Goal: Transaction & Acquisition: Purchase product/service

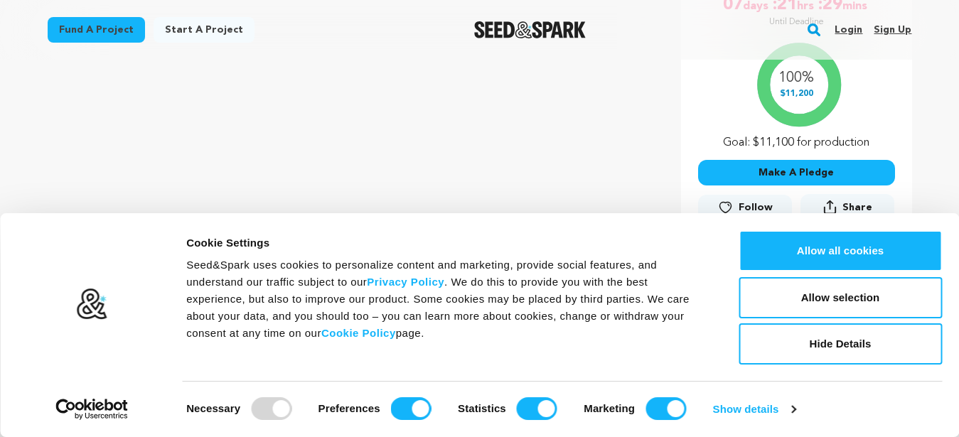
scroll to position [339, 0]
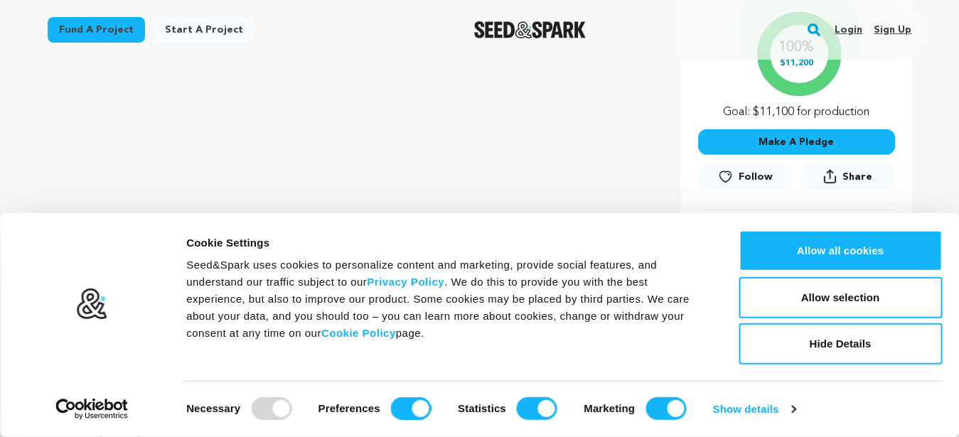
click at [809, 138] on button "Make A Pledge" at bounding box center [796, 142] width 197 height 26
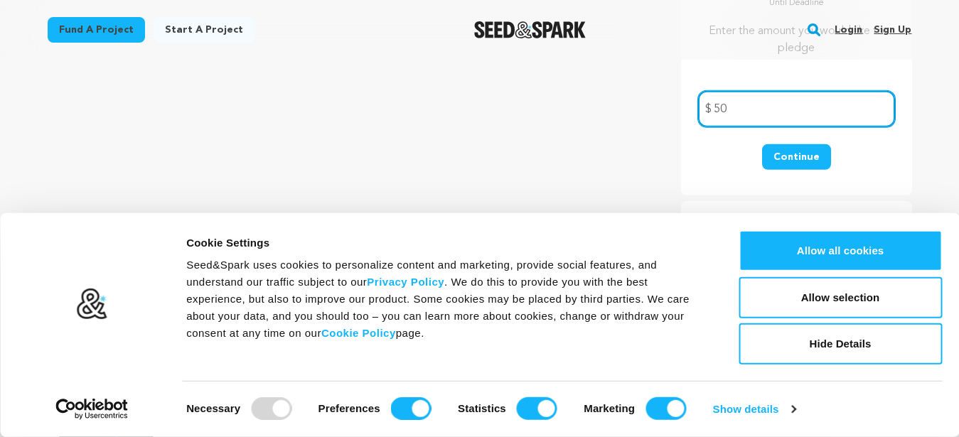
type input "50"
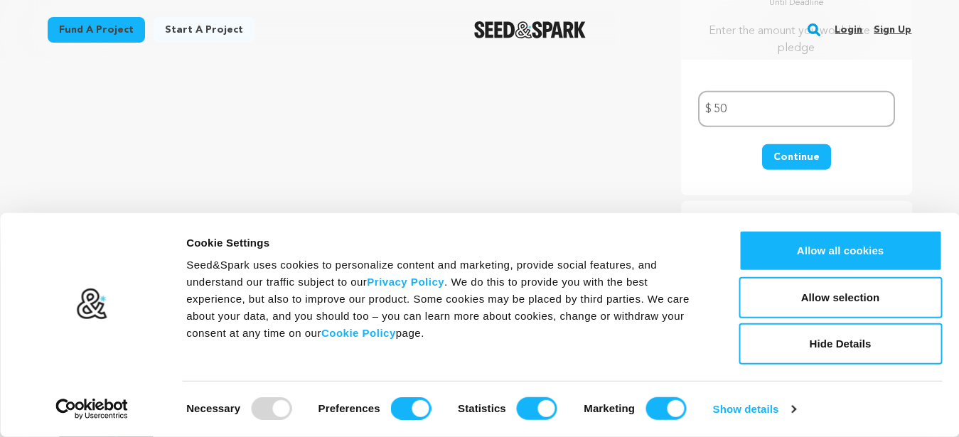
click at [807, 149] on button "Continue" at bounding box center [796, 157] width 69 height 26
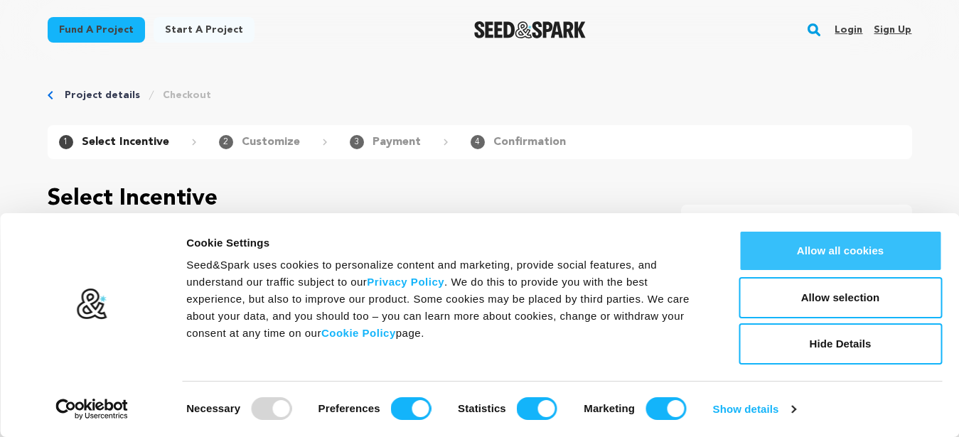
click at [867, 252] on button "Allow all cookies" at bounding box center [840, 250] width 203 height 41
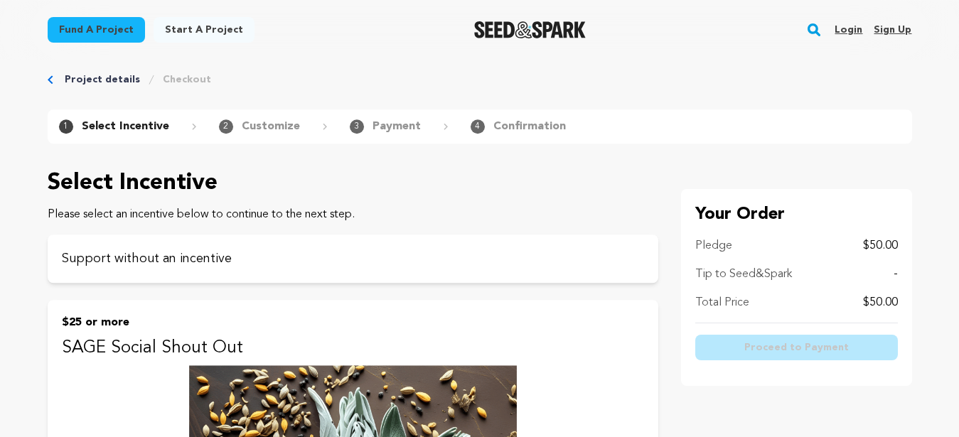
scroll to position [19, 0]
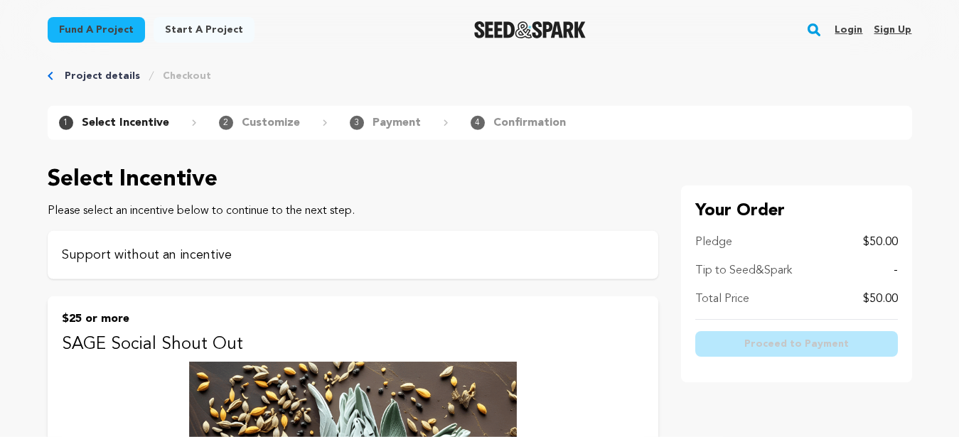
click at [190, 257] on p "Support without an incentive" at bounding box center [353, 255] width 583 height 20
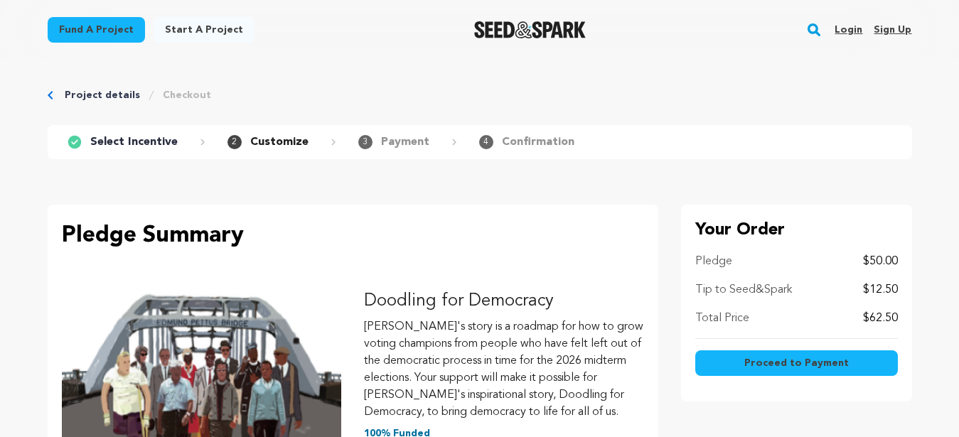
scroll to position [19, 0]
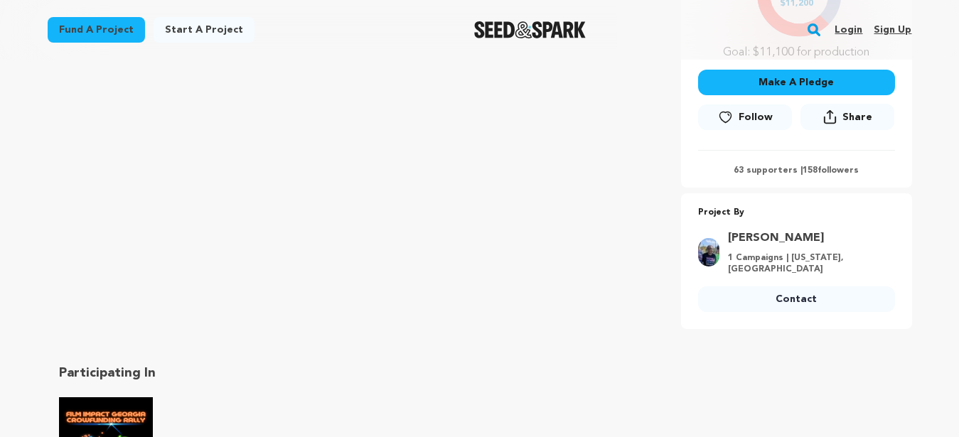
scroll to position [398, 0]
click at [799, 80] on button "Make A Pledge" at bounding box center [796, 83] width 197 height 26
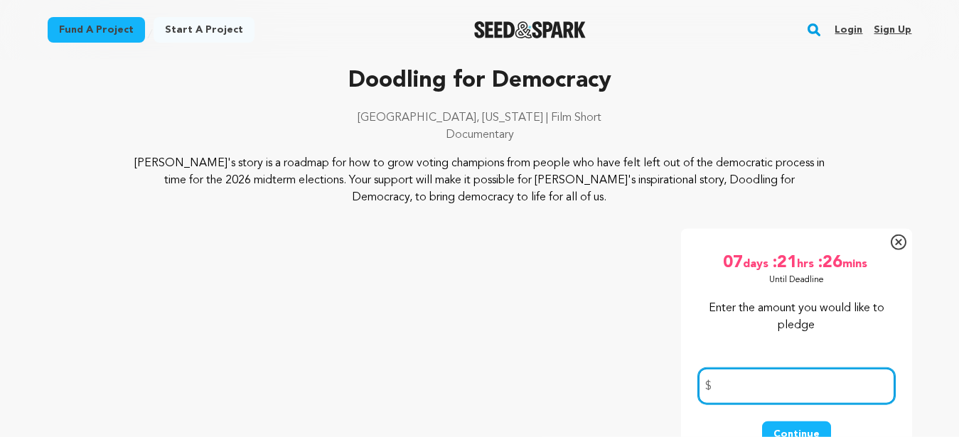
scroll to position [307, 0]
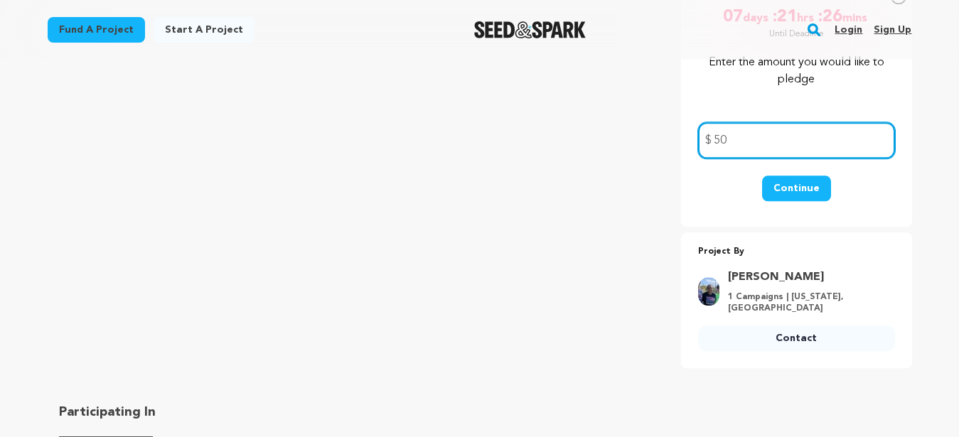
type input "50"
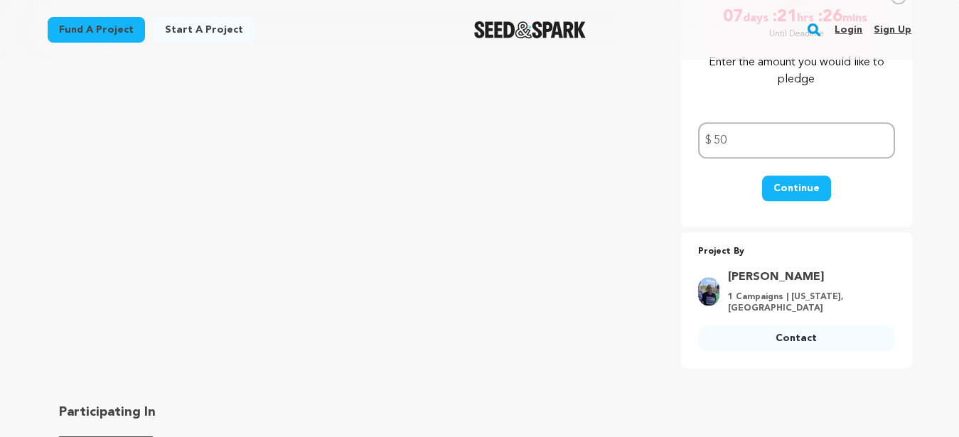
click at [809, 187] on button "Continue" at bounding box center [796, 189] width 69 height 26
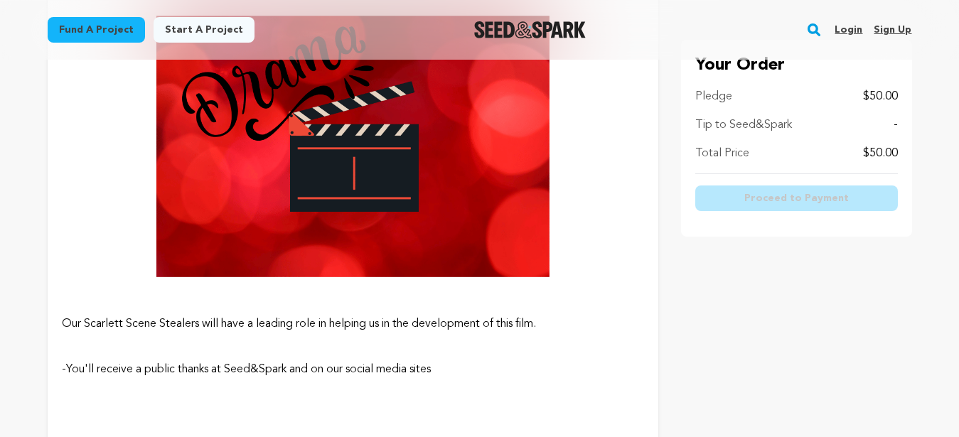
scroll to position [1236, 0]
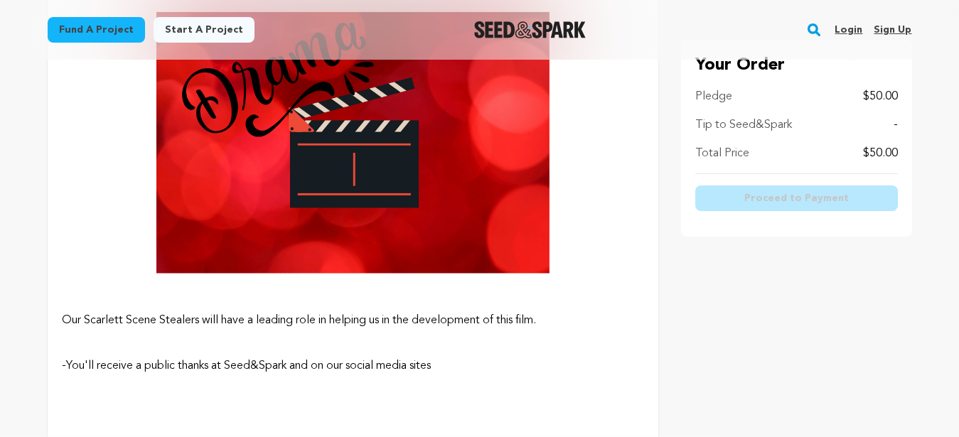
click at [380, 253] on img at bounding box center [353, 143] width 583 height 328
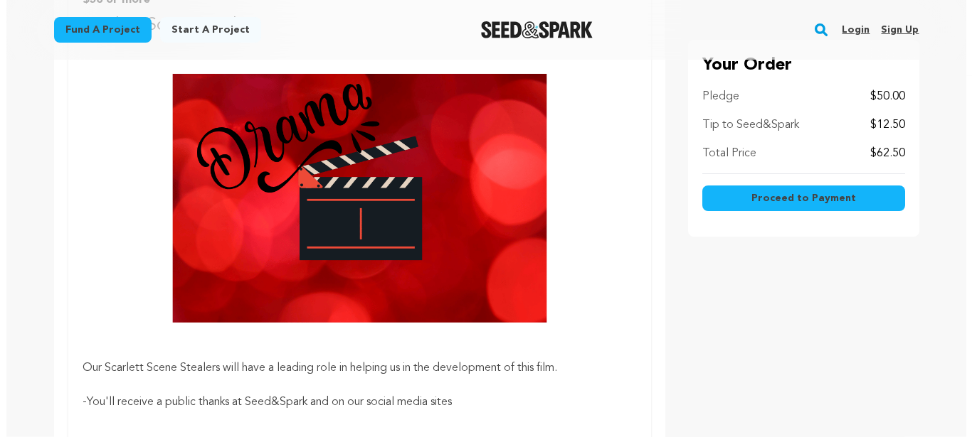
scroll to position [497, 0]
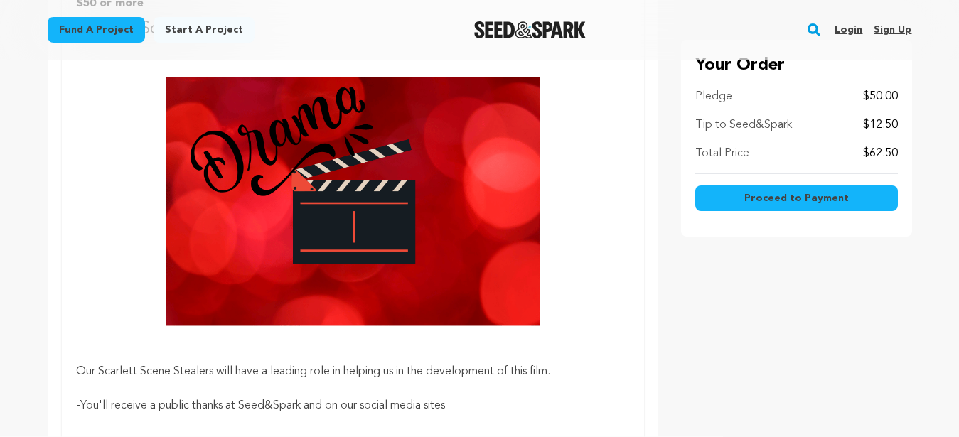
click at [781, 194] on span "Proceed to Payment" at bounding box center [797, 198] width 105 height 14
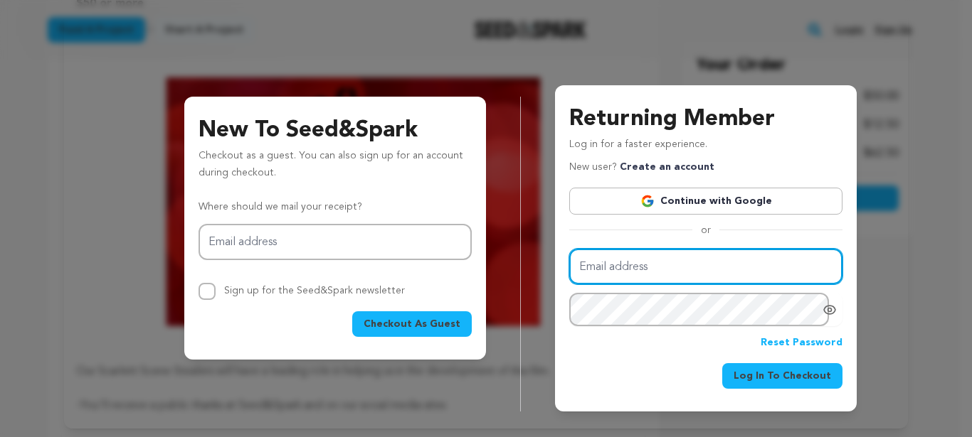
click at [649, 268] on input "Email address" at bounding box center [705, 267] width 273 height 36
type input "wagner2944@aol.com"
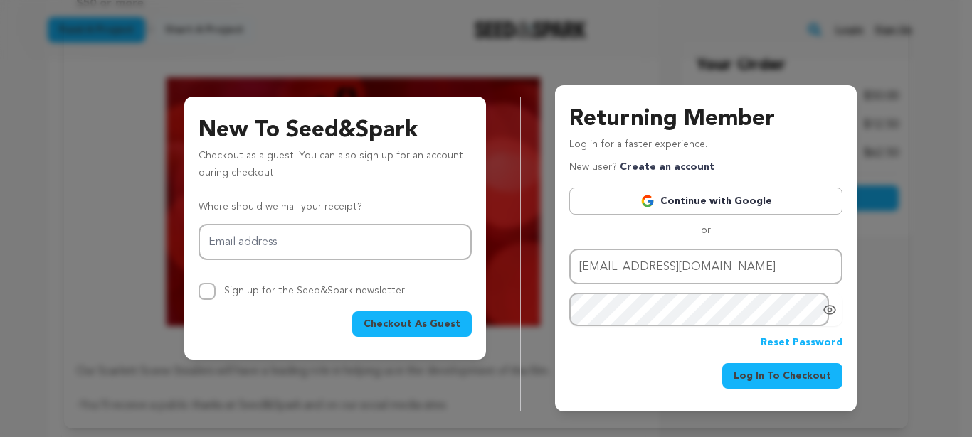
click at [827, 311] on icon "Show password as plain text. Warning: this will display your password on the sc…" at bounding box center [829, 310] width 14 height 14
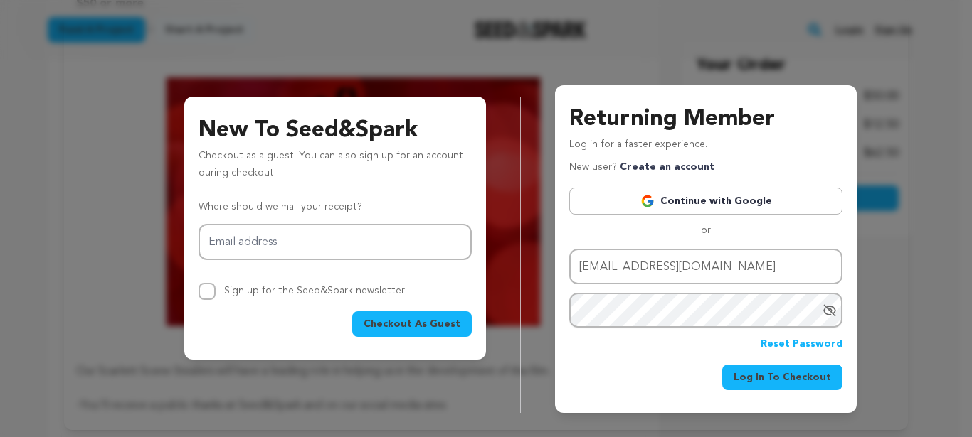
click at [827, 311] on icon "Hide Password" at bounding box center [829, 311] width 14 height 14
click at [795, 374] on span "Log In To Checkout" at bounding box center [781, 378] width 97 height 14
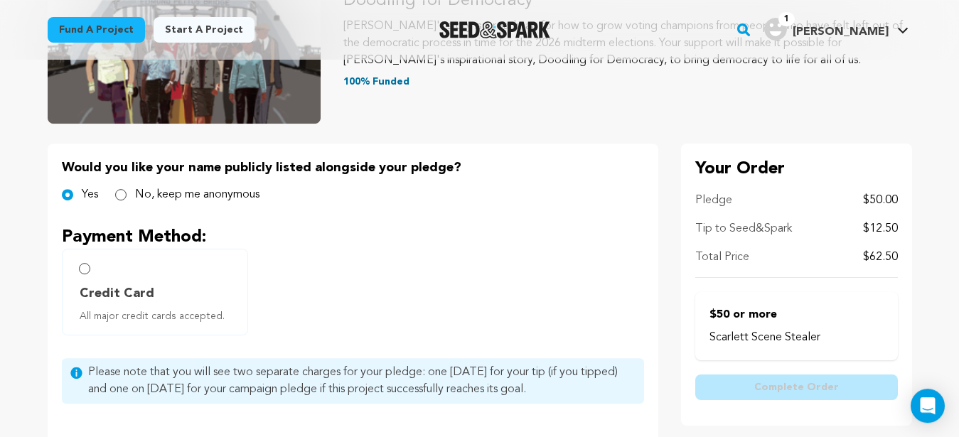
scroll to position [222, 0]
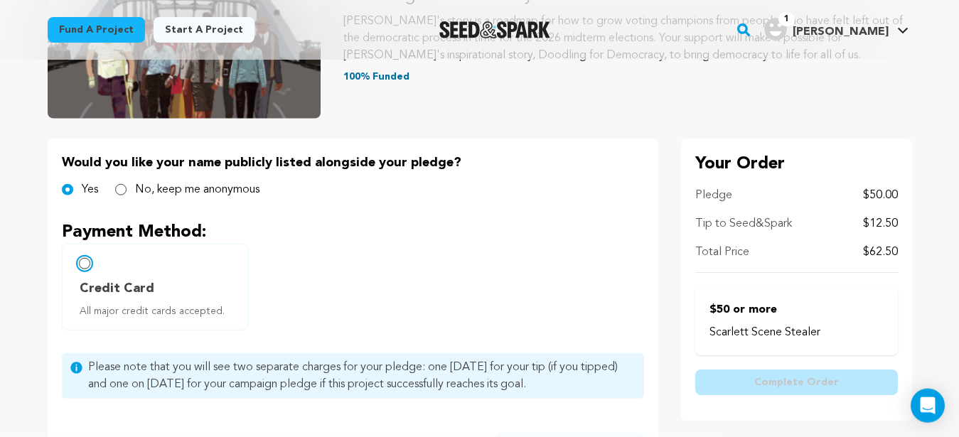
click at [81, 263] on input "Credit Card All major credit cards accepted." at bounding box center [84, 263] width 11 height 11
radio input "false"
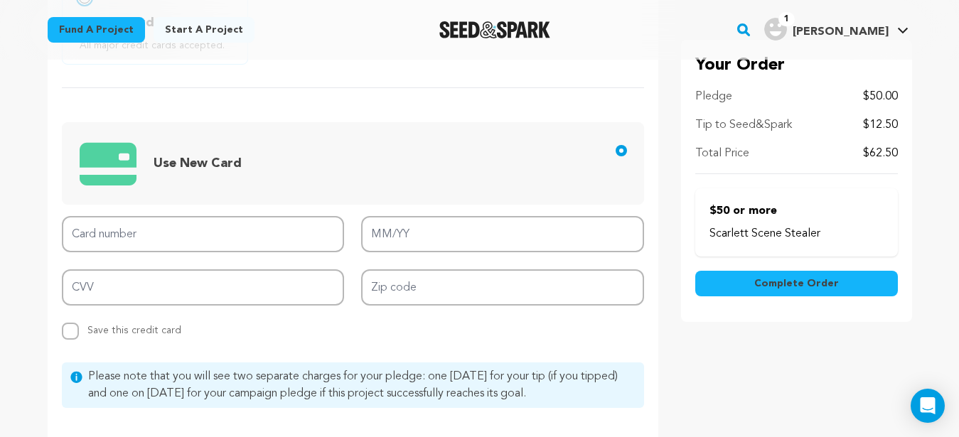
scroll to position [528, 0]
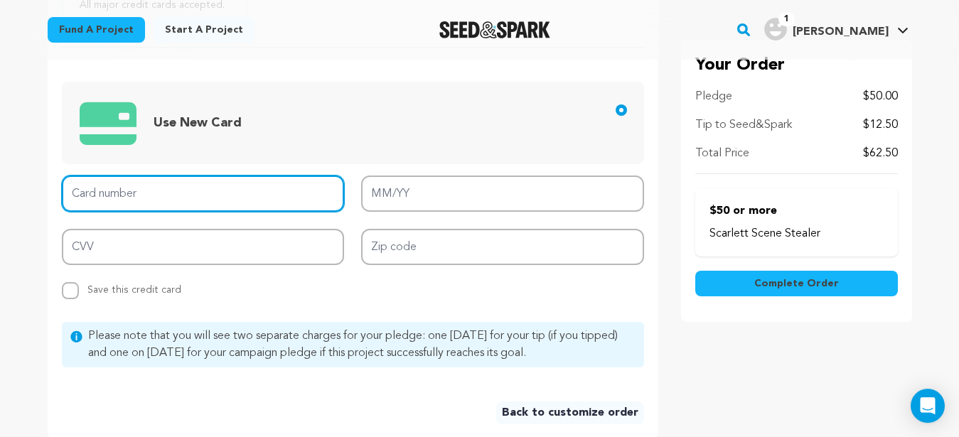
click at [107, 198] on input "Card number" at bounding box center [203, 194] width 283 height 36
type input "4147 2025 3738 1988"
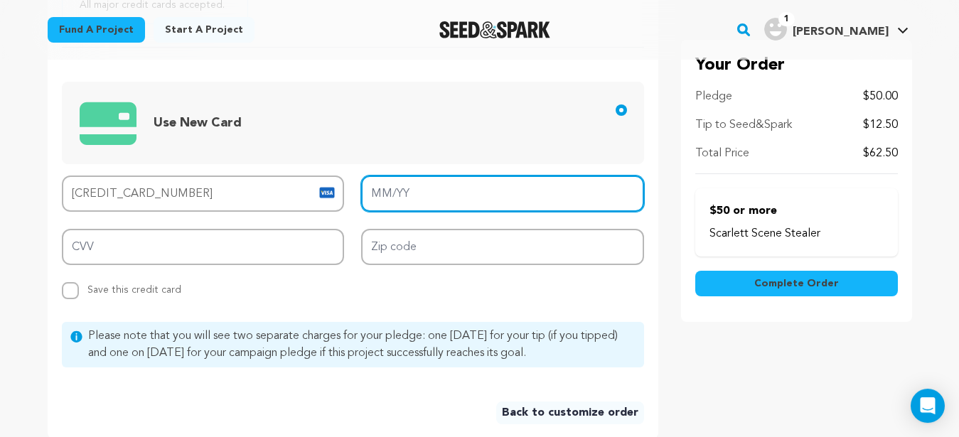
click at [374, 186] on input "MM/YY" at bounding box center [502, 194] width 283 height 36
type input "04/27"
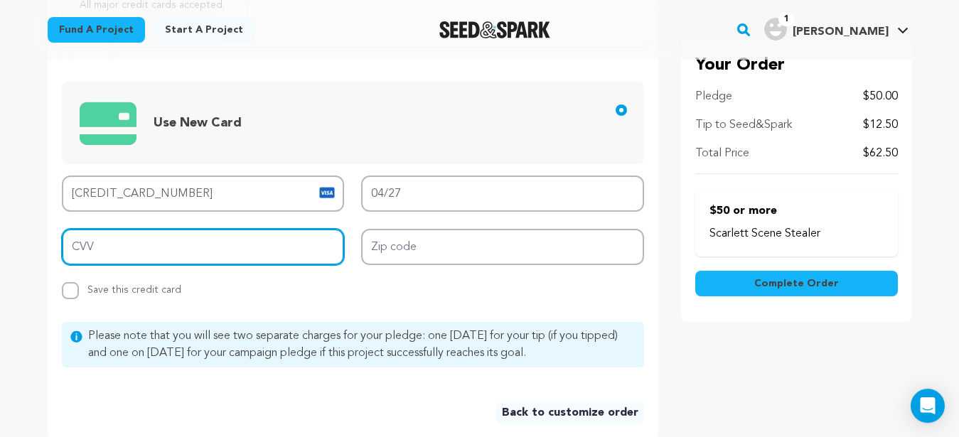
click at [110, 245] on input "CVV" at bounding box center [203, 247] width 283 height 36
type input "731"
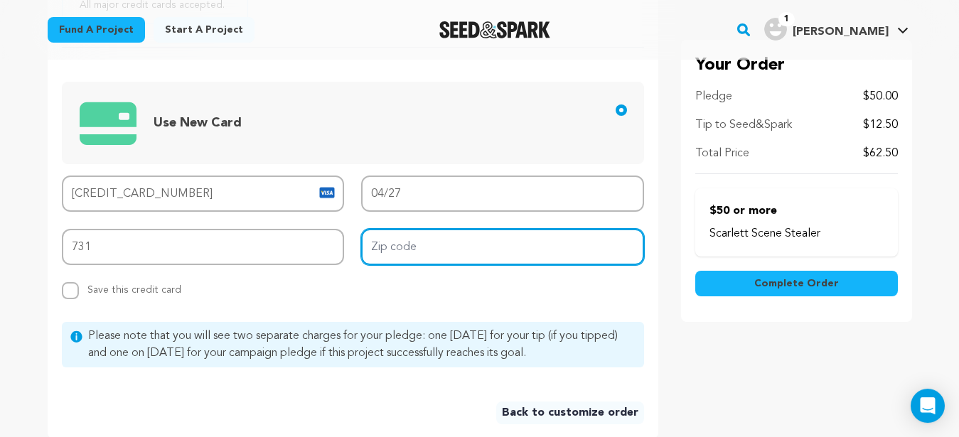
click at [375, 250] on input "Zip code" at bounding box center [502, 247] width 283 height 36
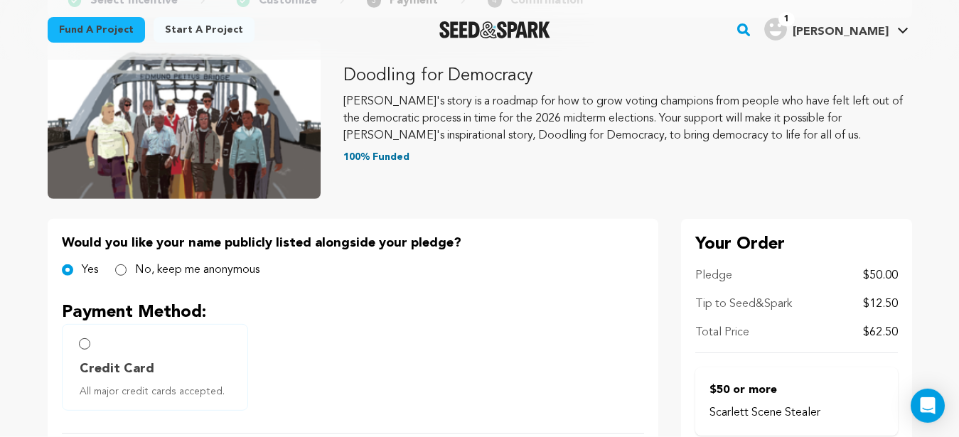
scroll to position [103, 0]
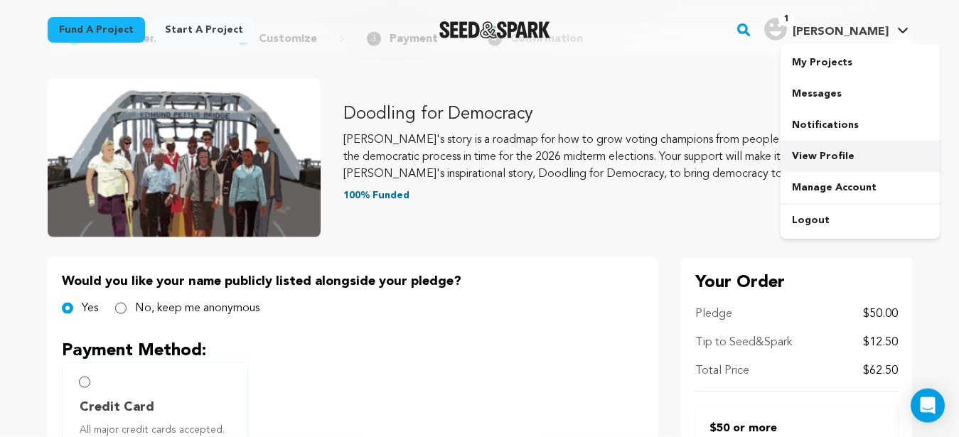
type input "22911"
click at [827, 156] on link "View Profile" at bounding box center [860, 156] width 159 height 31
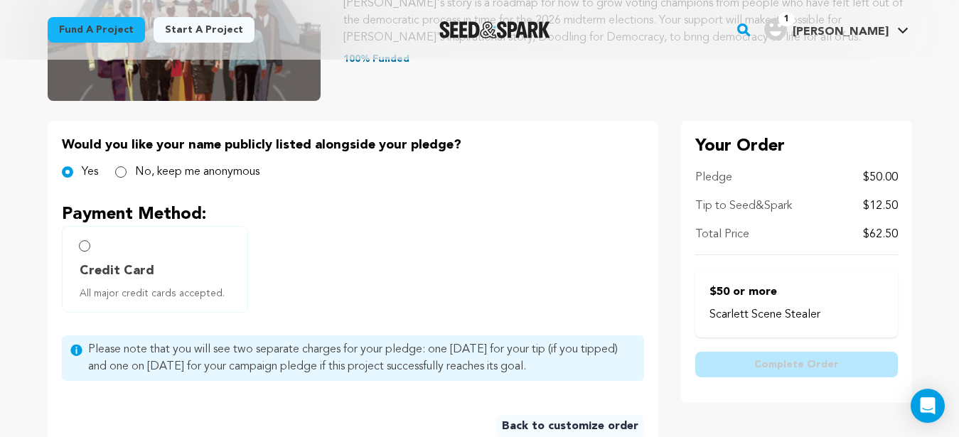
scroll to position [191, 0]
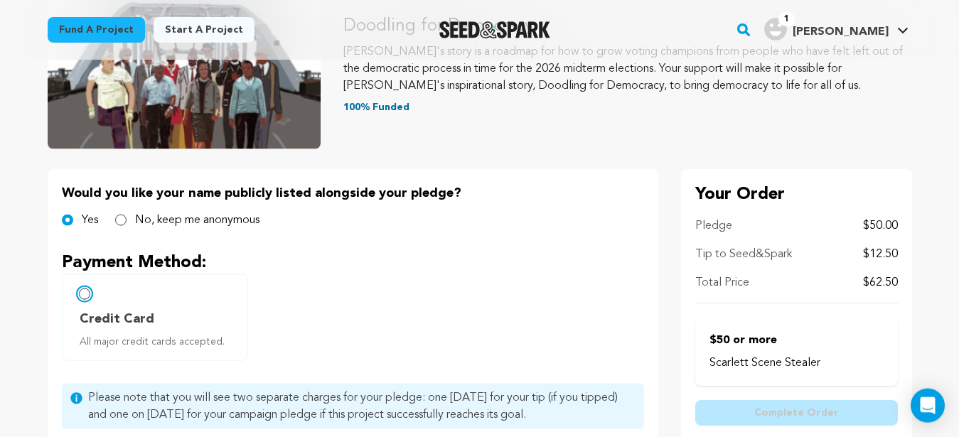
click at [85, 297] on input "Credit Card All major credit cards accepted." at bounding box center [84, 294] width 11 height 11
radio input "false"
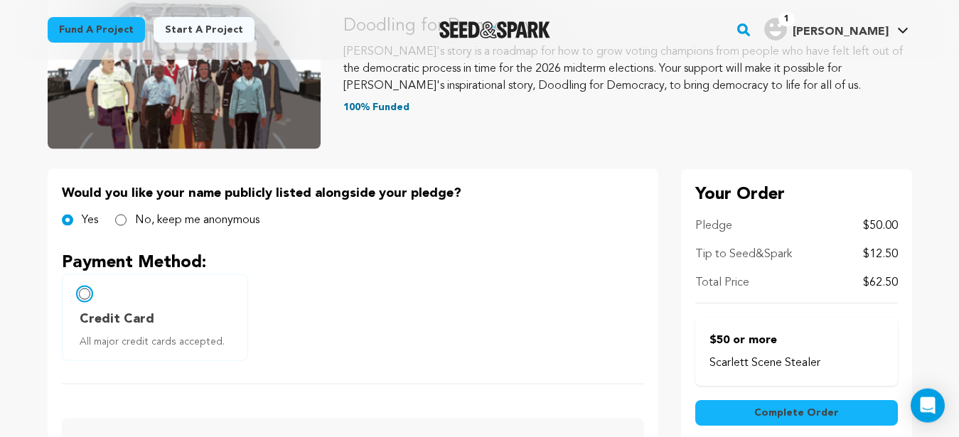
scroll to position [175, 0]
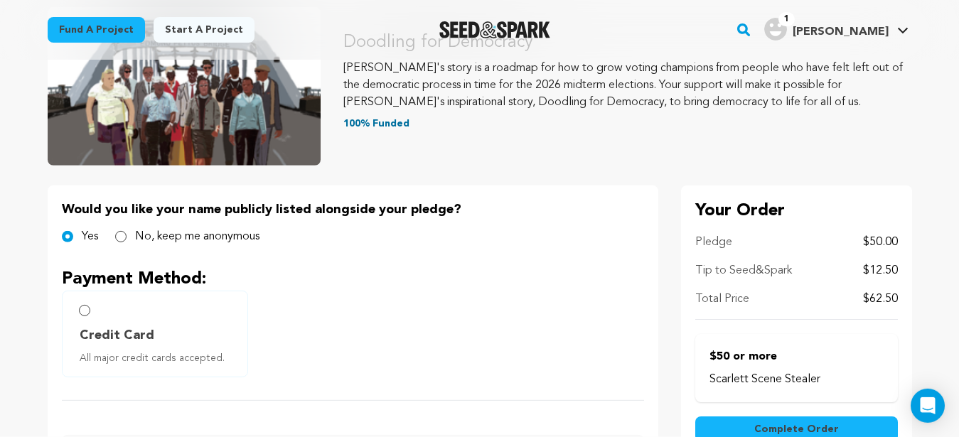
click at [787, 26] on img "Donna L.'s Profile" at bounding box center [776, 29] width 23 height 23
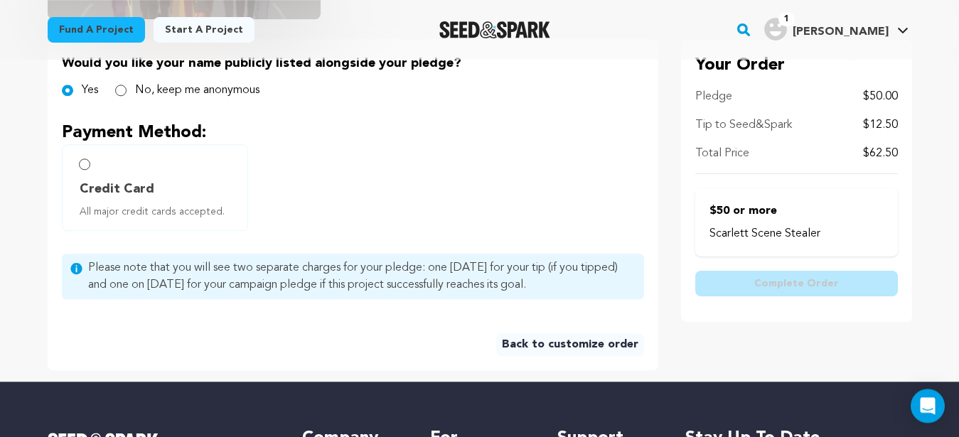
scroll to position [321, 0]
click at [84, 166] on input "Credit Card All major credit cards accepted." at bounding box center [84, 164] width 11 height 11
radio input "false"
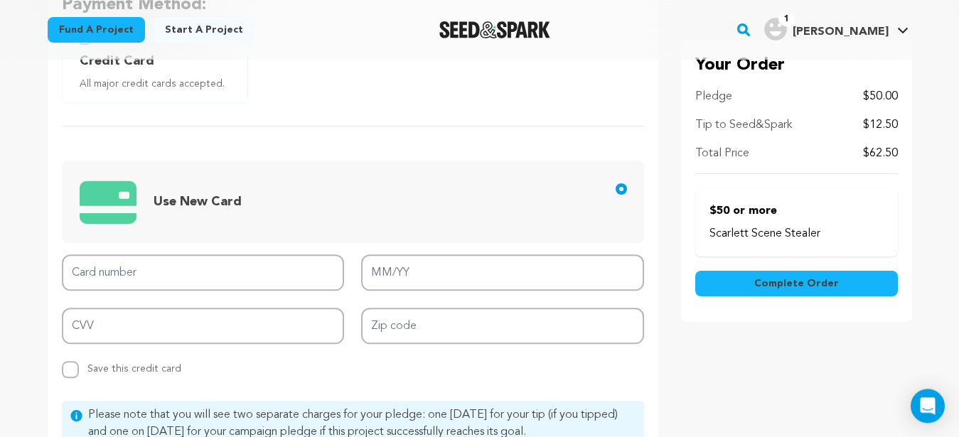
scroll to position [591, 0]
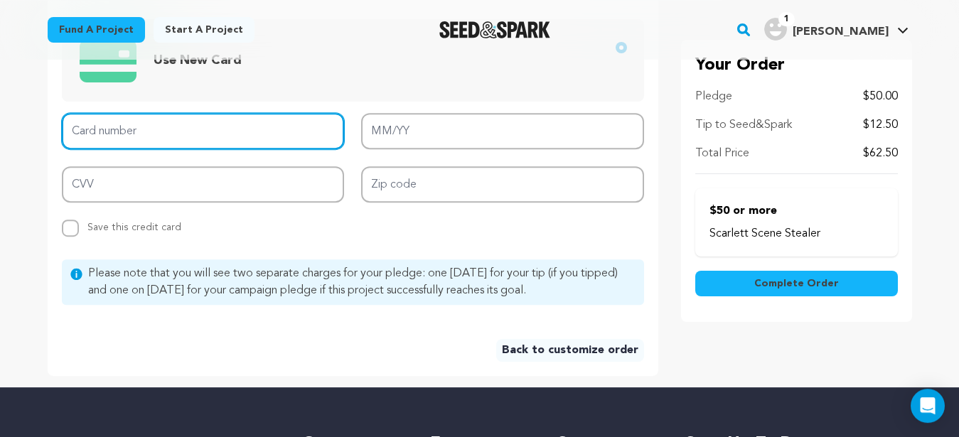
click at [107, 131] on input "Card number" at bounding box center [203, 131] width 283 height 36
type input "4147 2025 3738 1988"
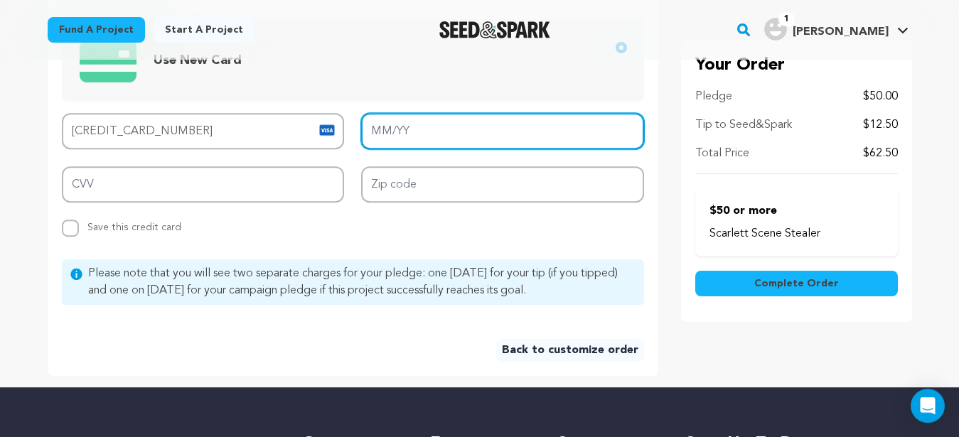
click at [395, 133] on input "MM/YY" at bounding box center [502, 131] width 283 height 36
type input "04/27"
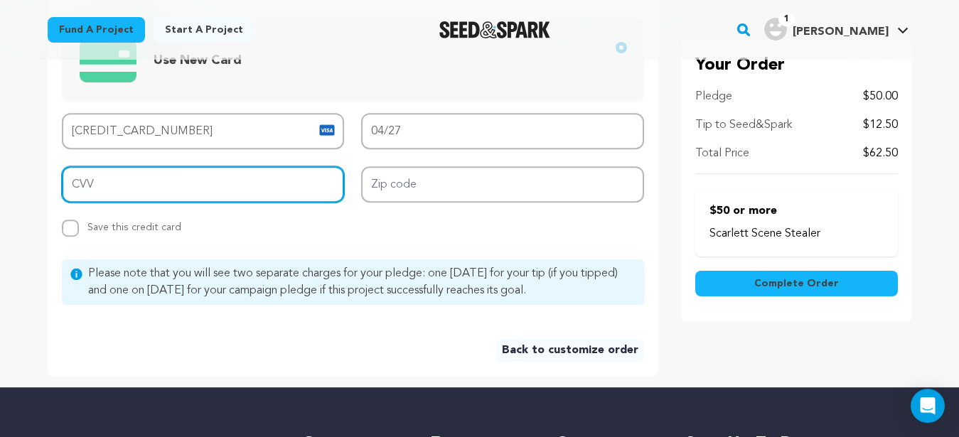
click at [244, 195] on input "CVV" at bounding box center [203, 184] width 283 height 36
type input "731"
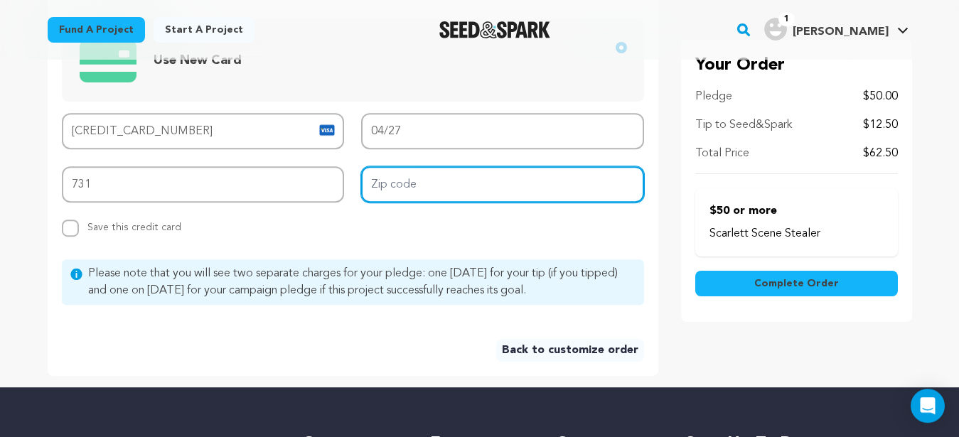
click at [381, 184] on input "Zip code" at bounding box center [502, 184] width 283 height 36
type input "22911"
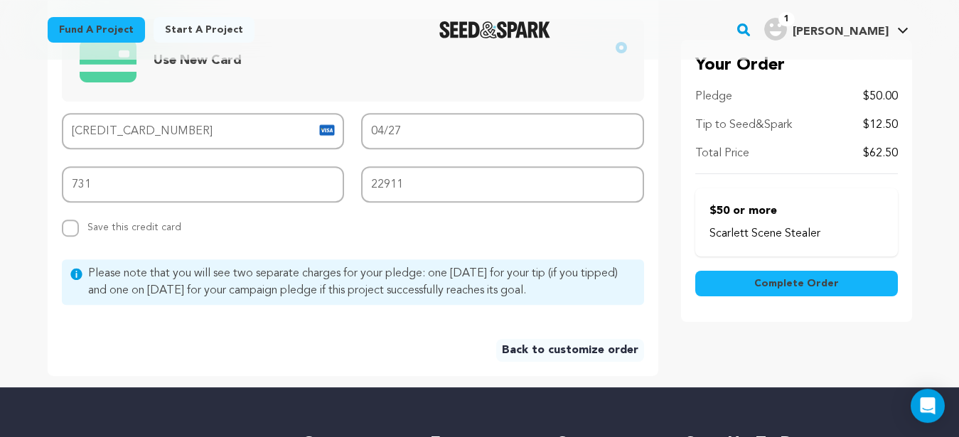
click at [778, 283] on span "Complete Order" at bounding box center [797, 284] width 85 height 14
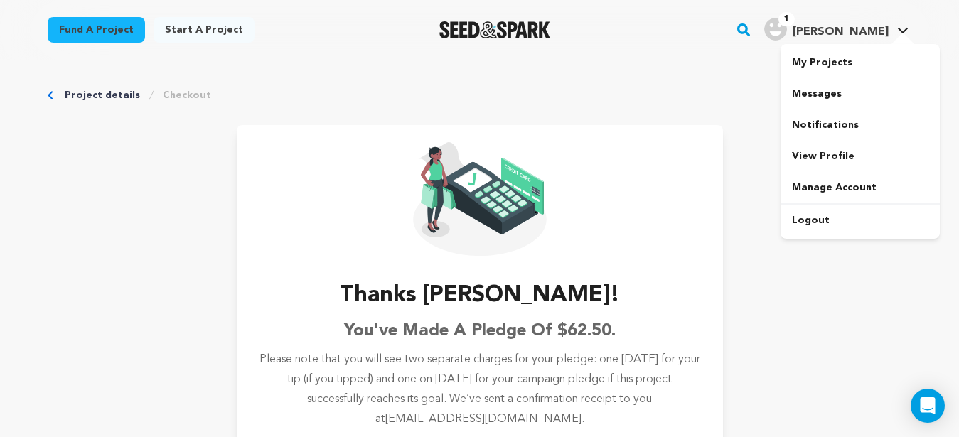
scroll to position [73, 0]
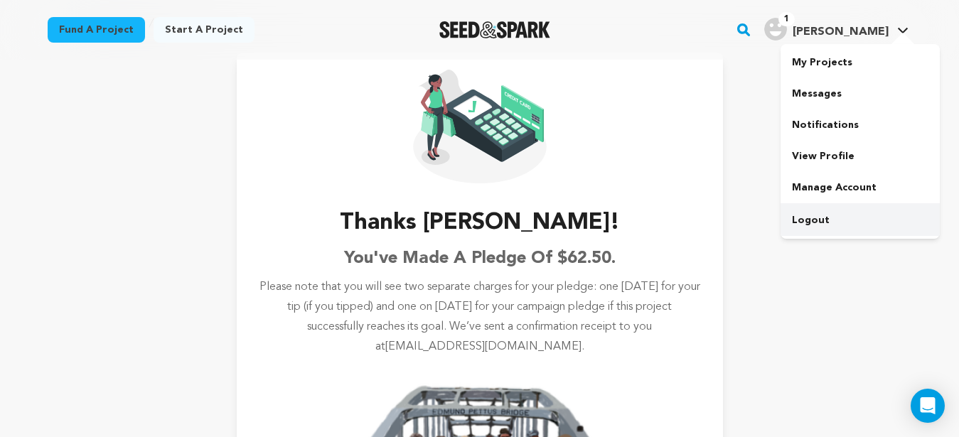
click at [819, 220] on link "Logout" at bounding box center [860, 220] width 159 height 31
